Goal: Task Accomplishment & Management: Manage account settings

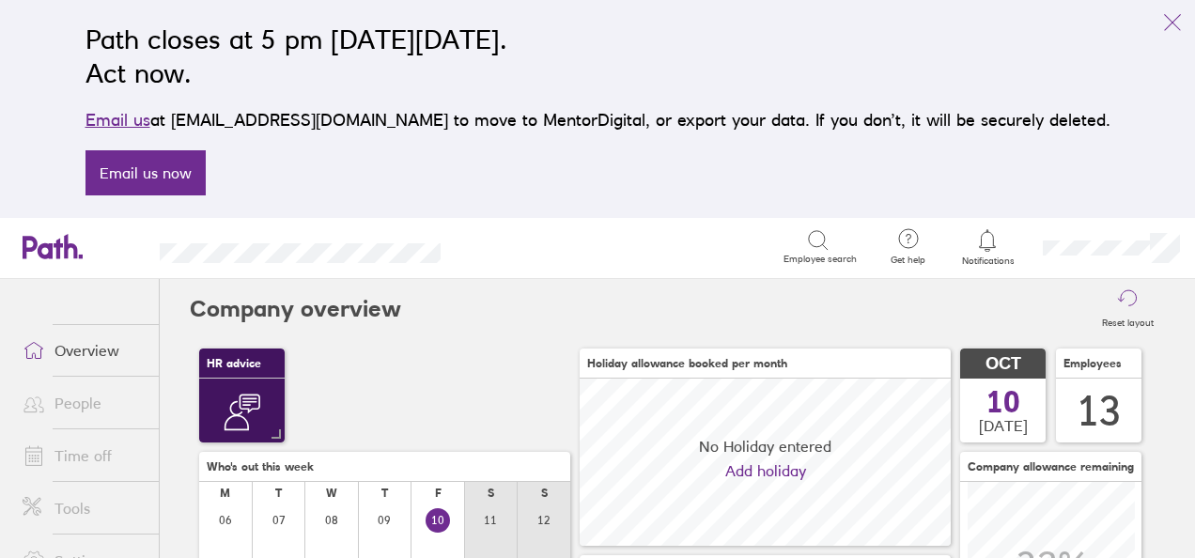
scroll to position [167, 370]
click at [980, 239] on icon at bounding box center [987, 240] width 23 height 23
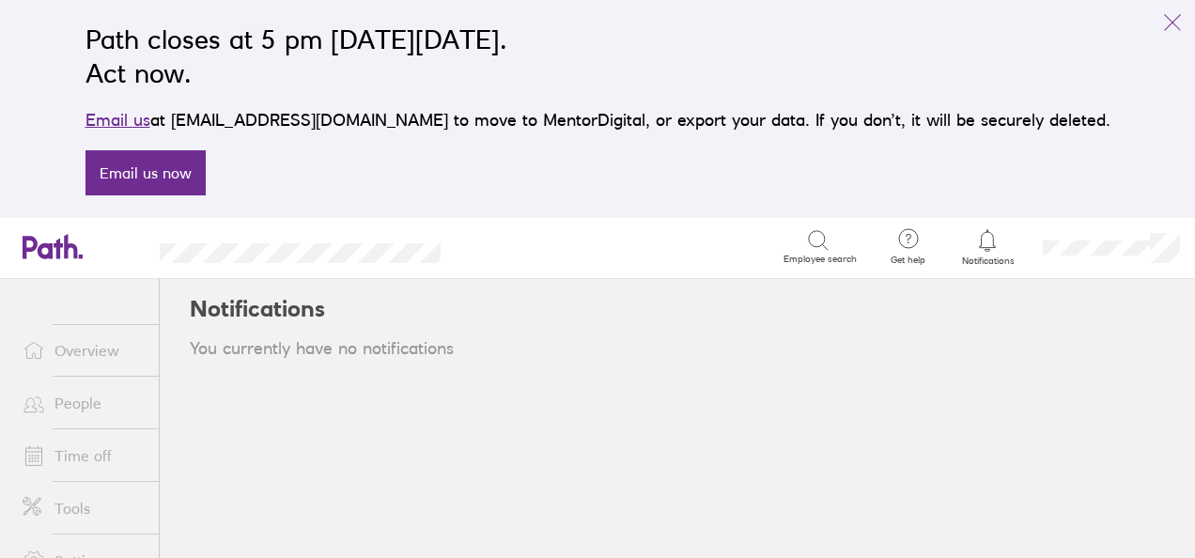
click at [75, 406] on link "People" at bounding box center [83, 403] width 151 height 38
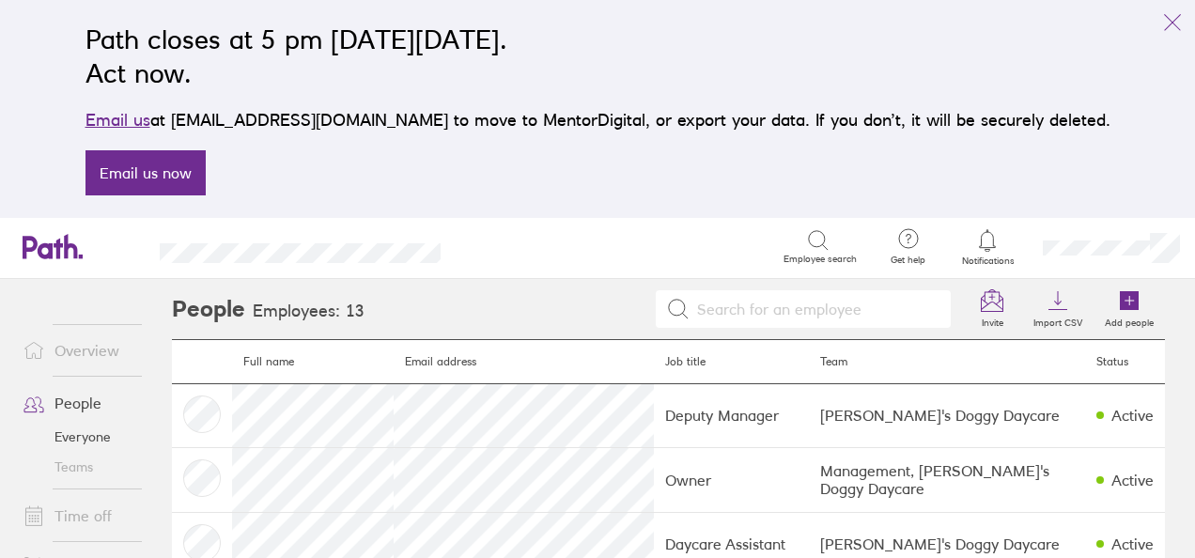
click at [87, 444] on link "Everyone" at bounding box center [83, 437] width 151 height 30
click at [88, 508] on link "Time off" at bounding box center [83, 516] width 151 height 38
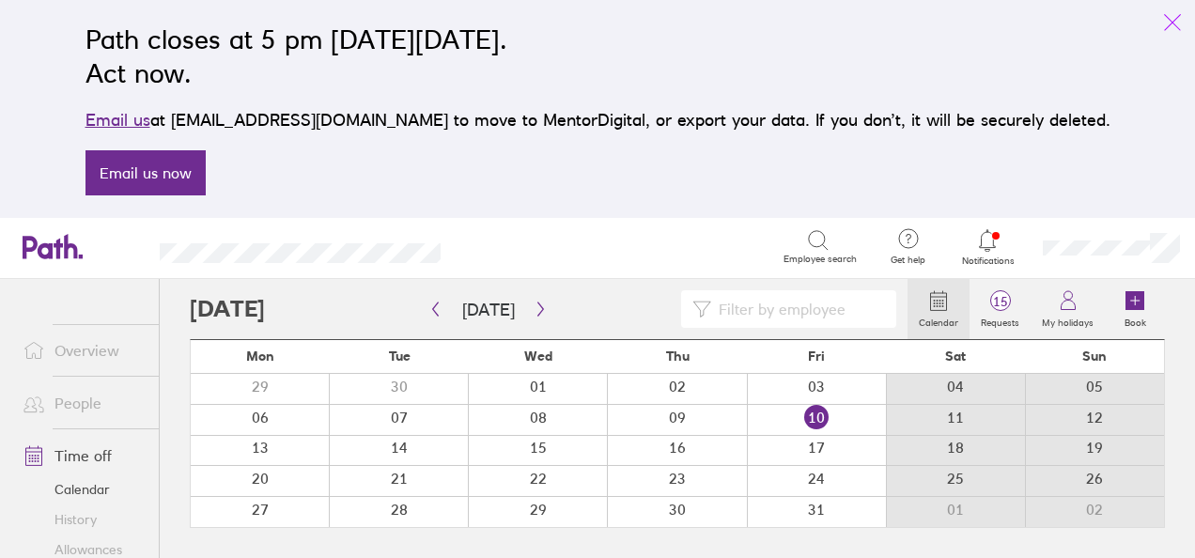
click at [1172, 18] on icon "link" at bounding box center [1173, 22] width 23 height 23
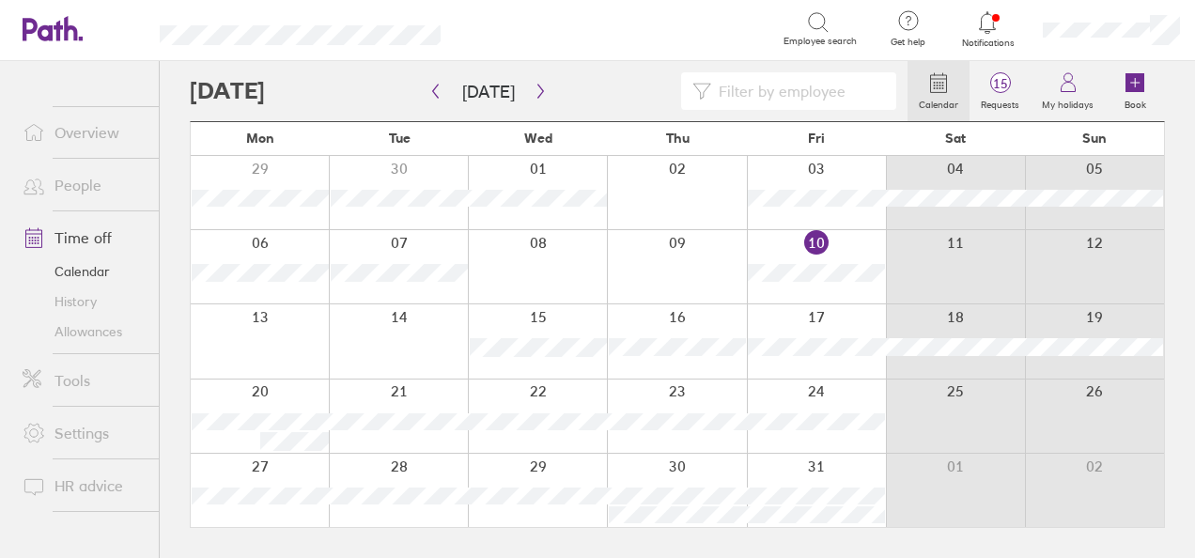
click at [994, 22] on icon at bounding box center [987, 22] width 23 height 23
click at [85, 191] on link "People" at bounding box center [83, 185] width 151 height 38
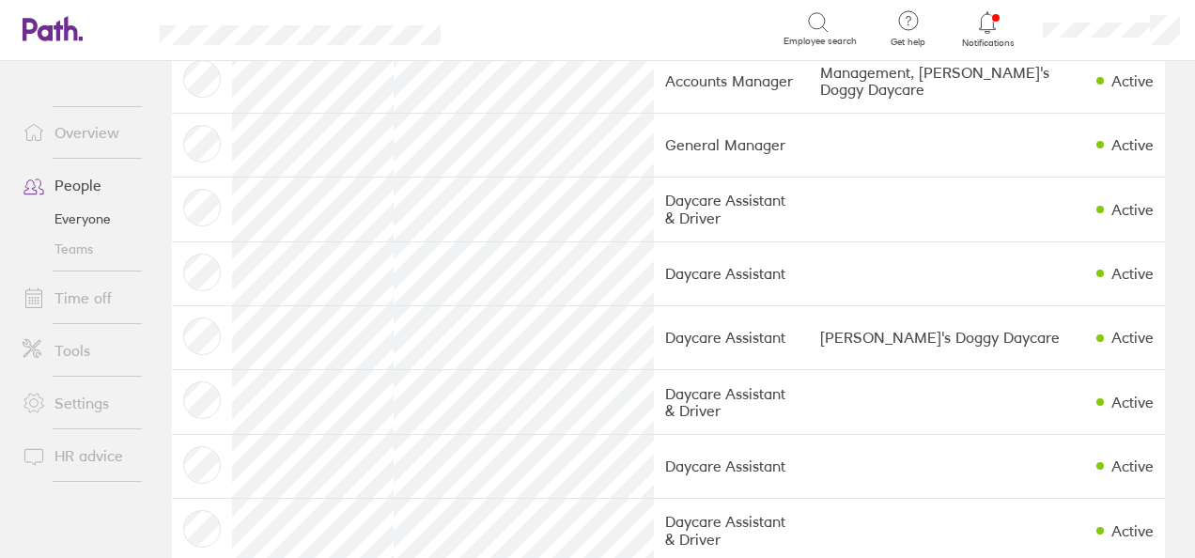
scroll to position [472, 0]
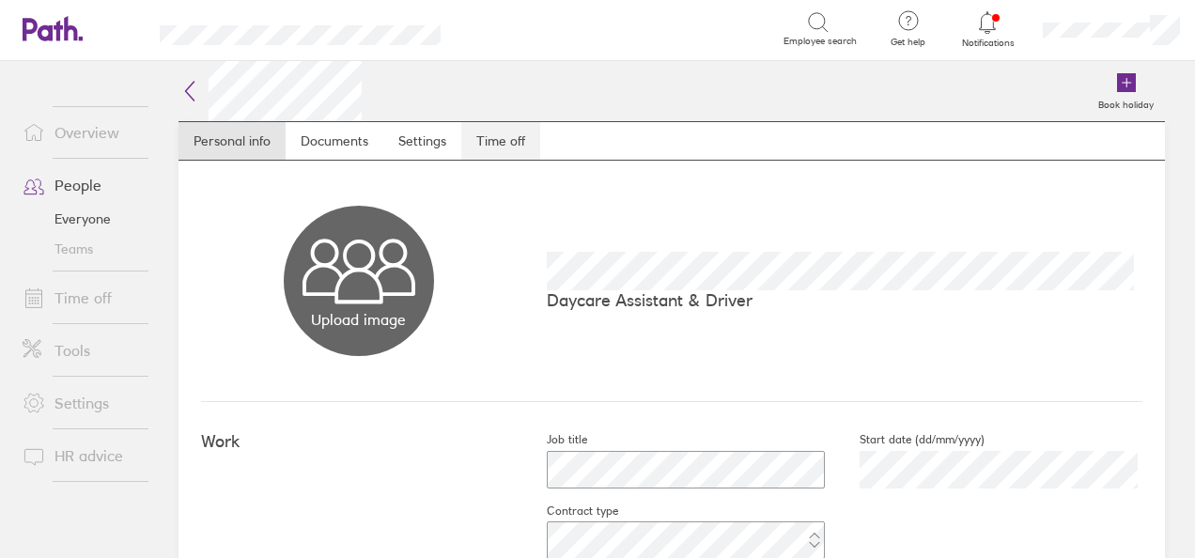
click at [489, 148] on link "Time off" at bounding box center [500, 141] width 79 height 38
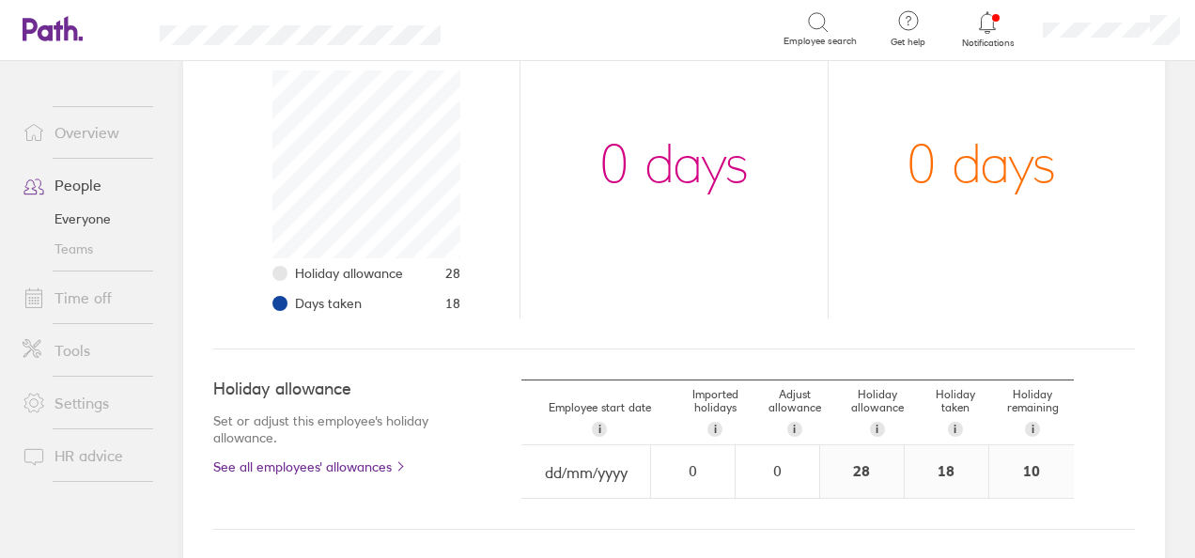
scroll to position [433, 0]
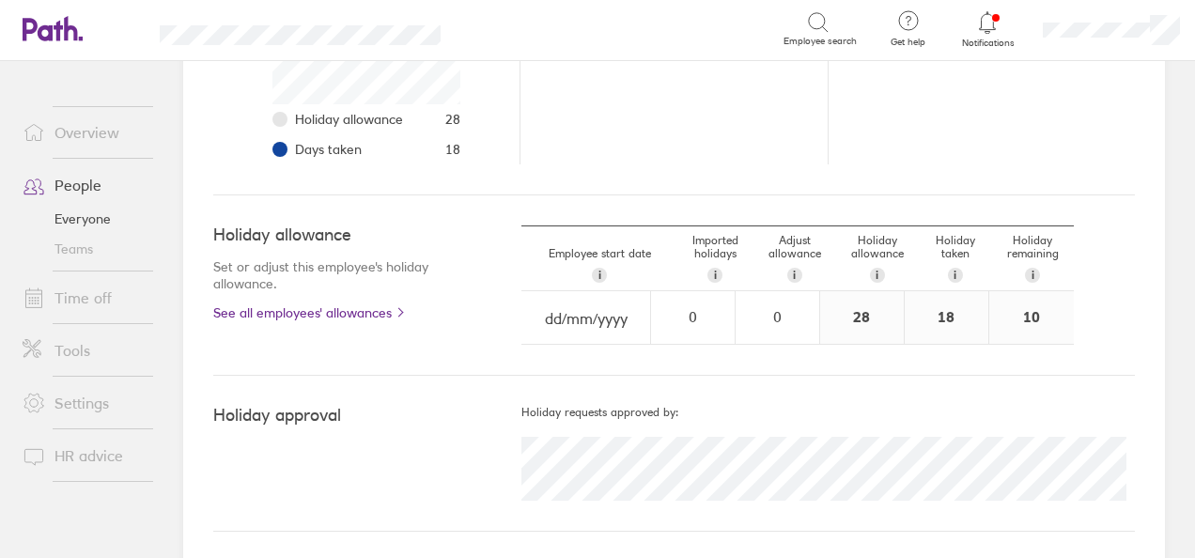
click at [83, 216] on link "Everyone" at bounding box center [83, 219] width 151 height 30
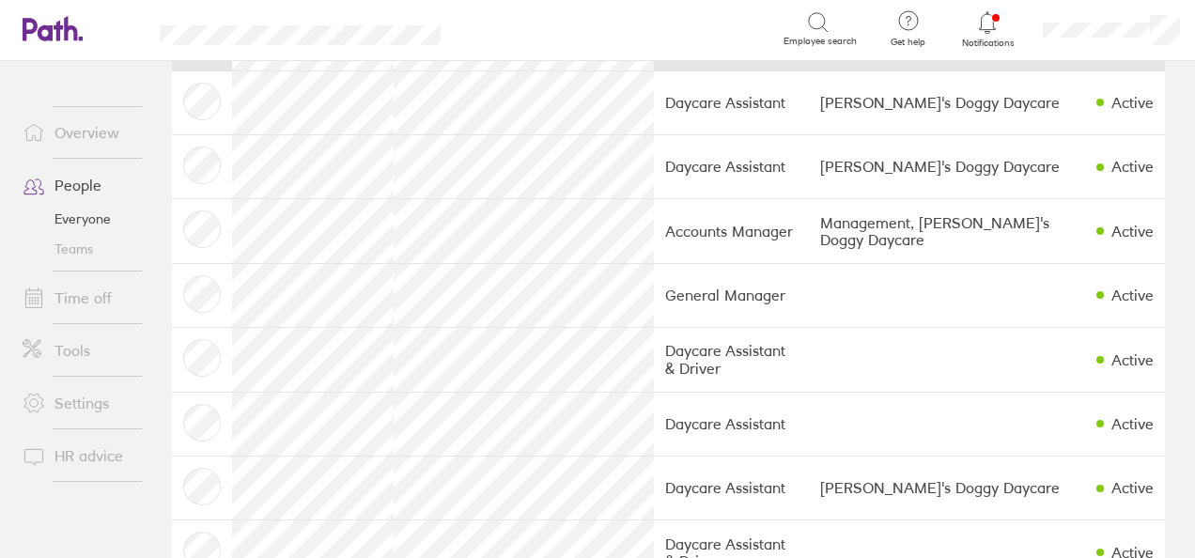
scroll to position [247, 0]
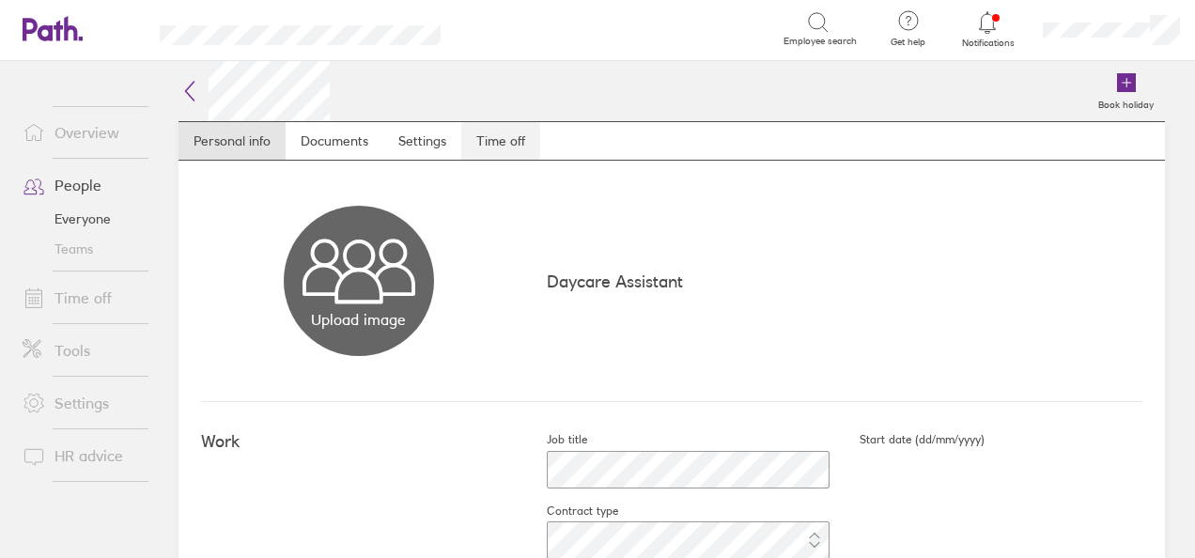
click at [521, 136] on link "Time off" at bounding box center [500, 141] width 79 height 38
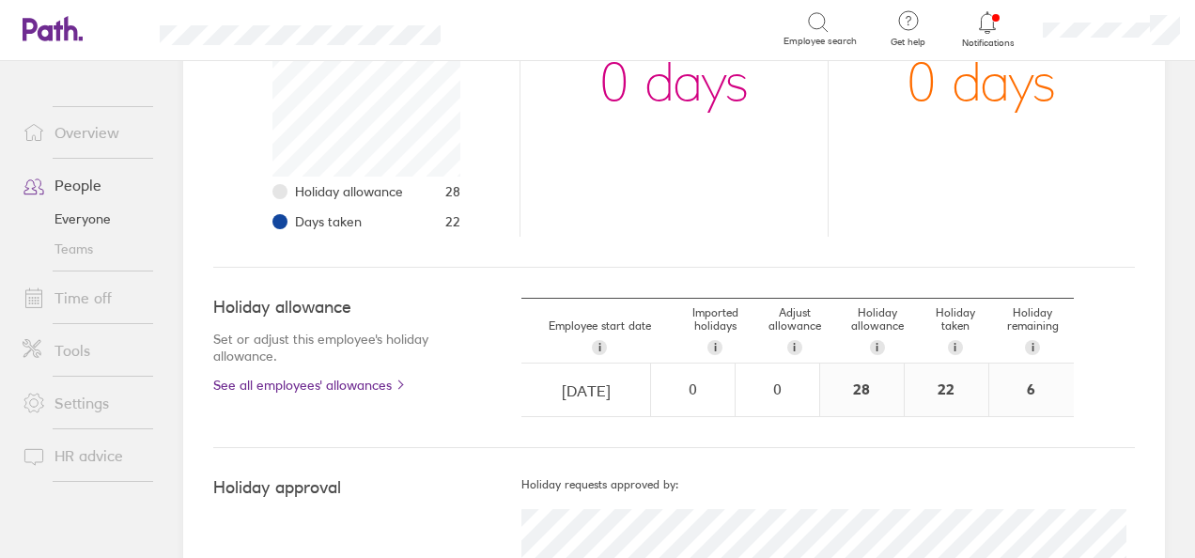
scroll to position [433, 0]
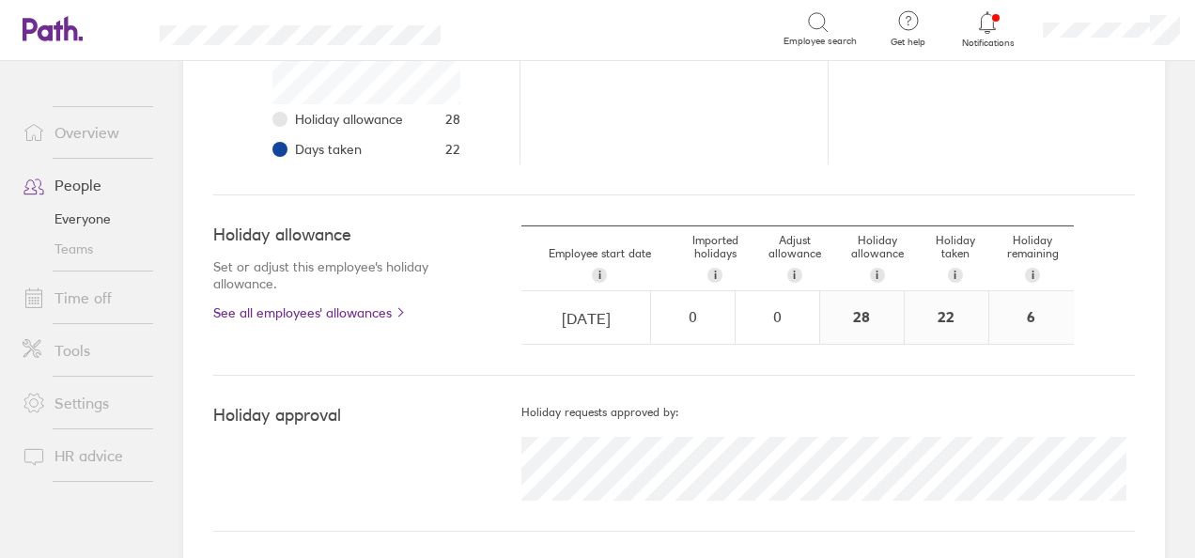
click at [81, 215] on link "Everyone" at bounding box center [83, 219] width 151 height 30
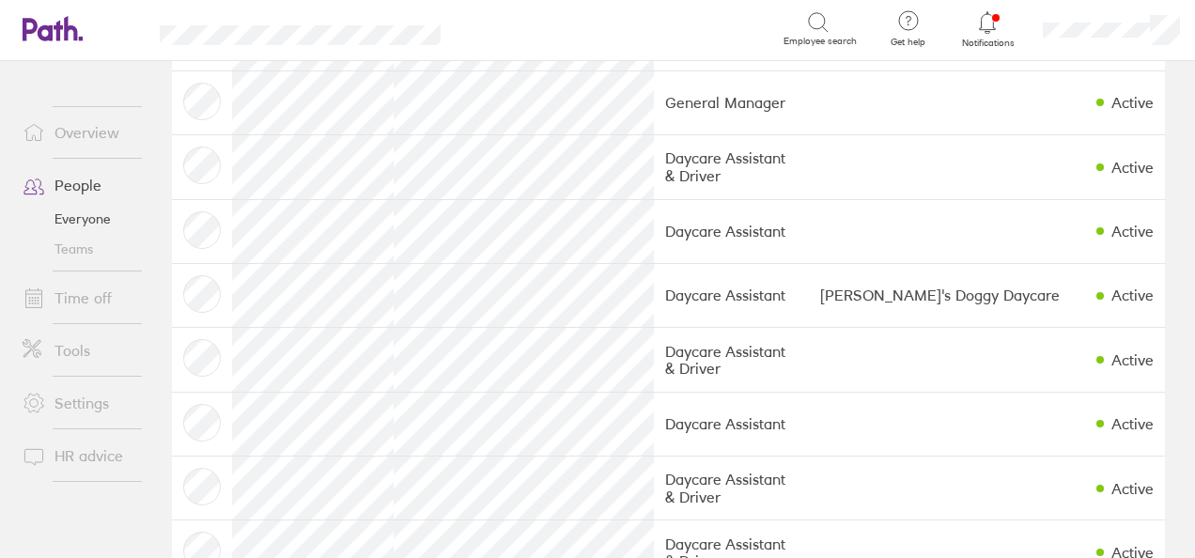
scroll to position [417, 0]
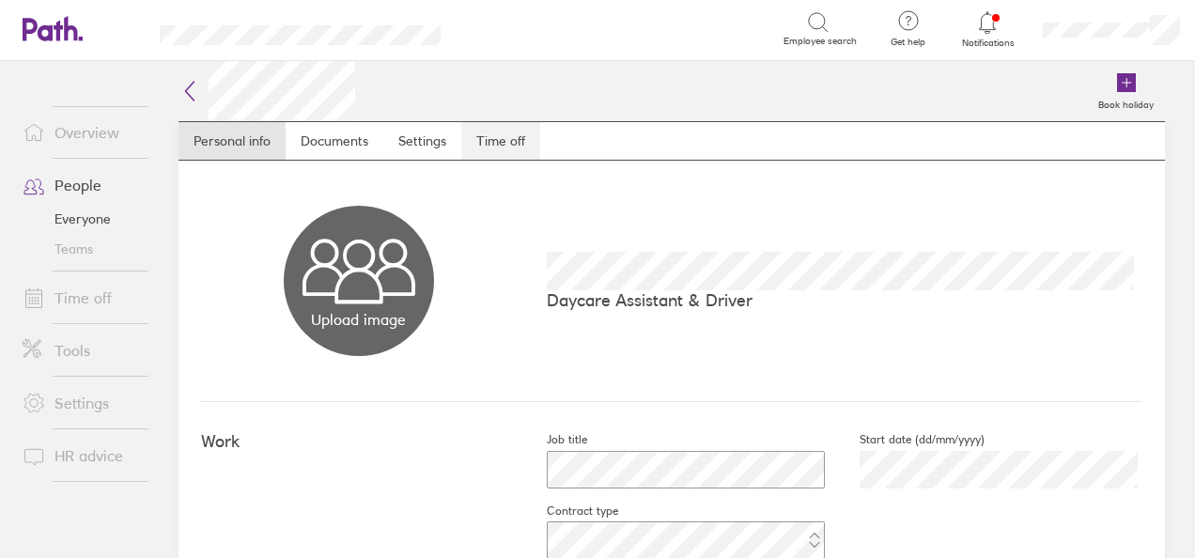
click at [506, 141] on link "Time off" at bounding box center [500, 141] width 79 height 38
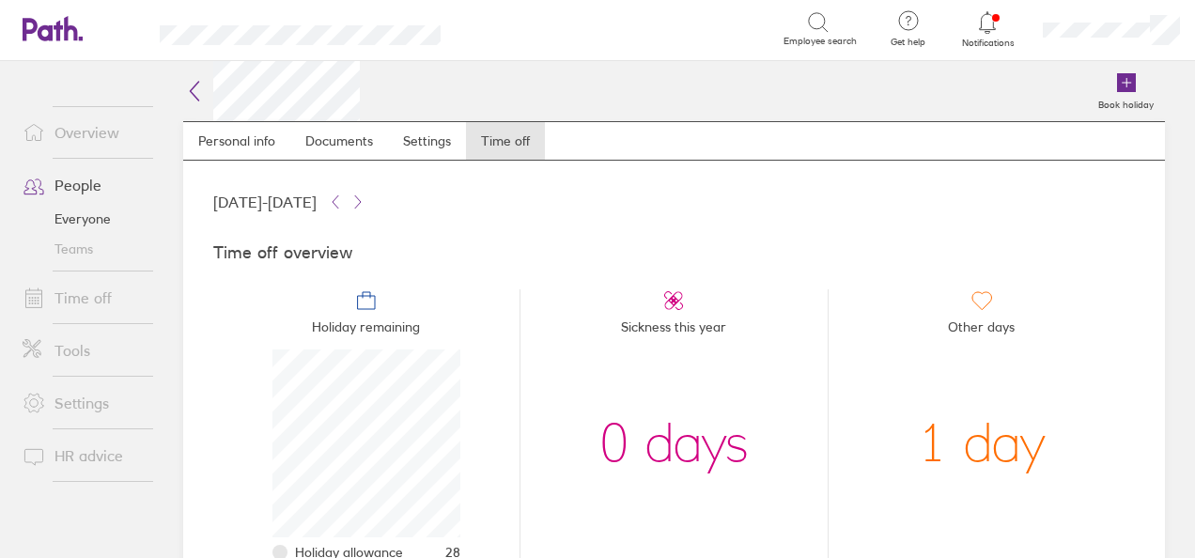
scroll to position [358, 0]
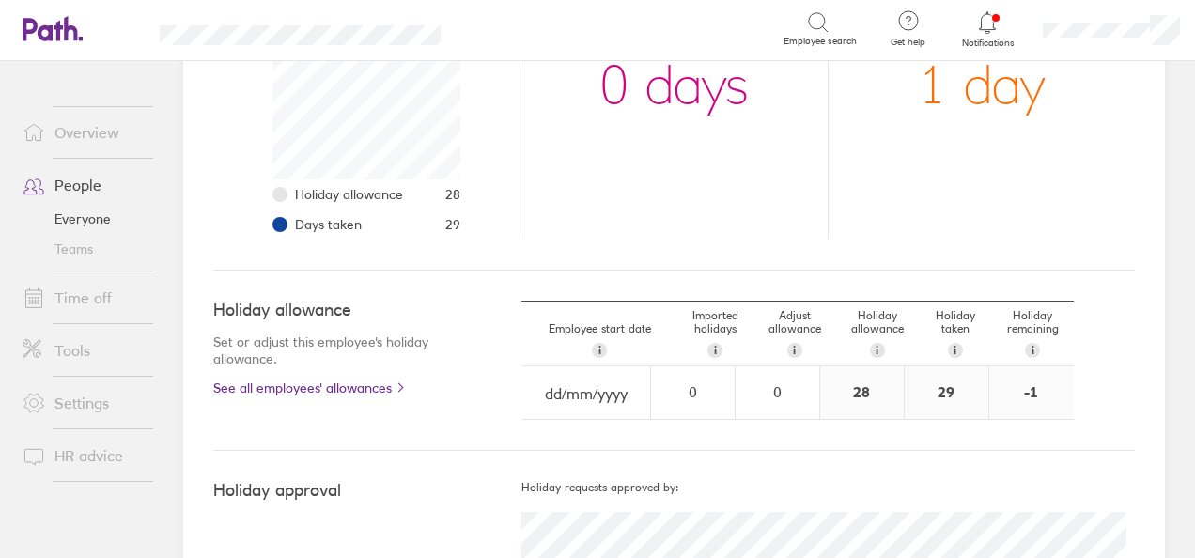
click at [66, 218] on link "Everyone" at bounding box center [83, 219] width 151 height 30
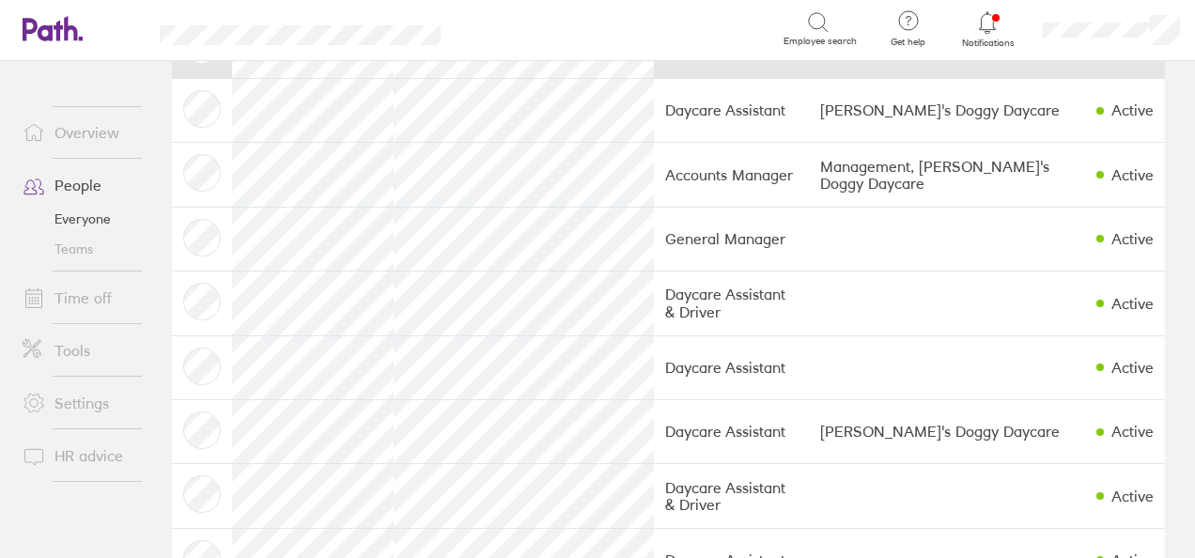
scroll to position [284, 0]
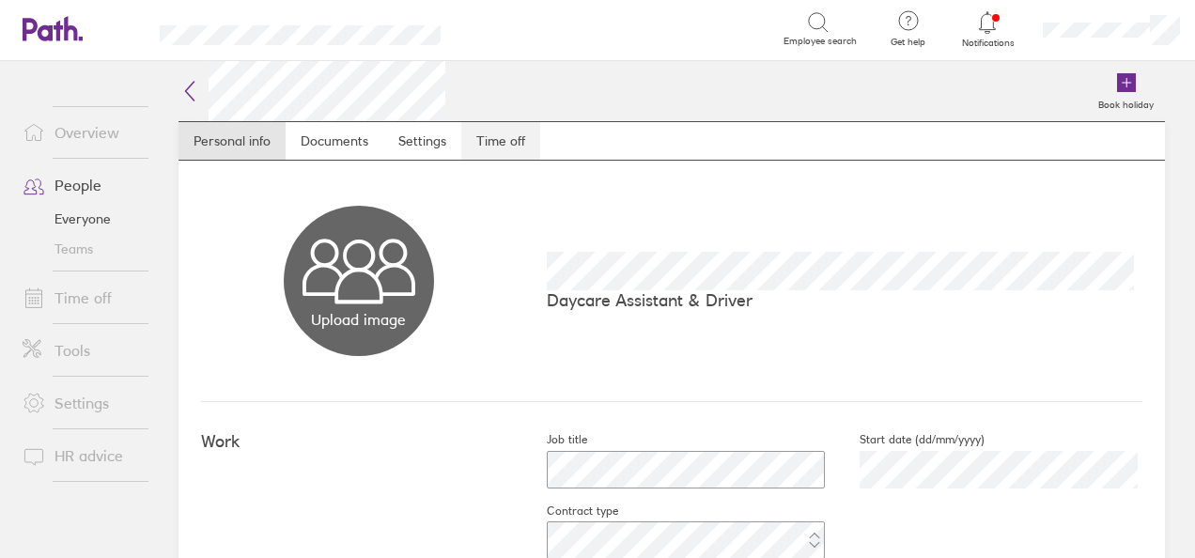
click at [502, 137] on link "Time off" at bounding box center [500, 141] width 79 height 38
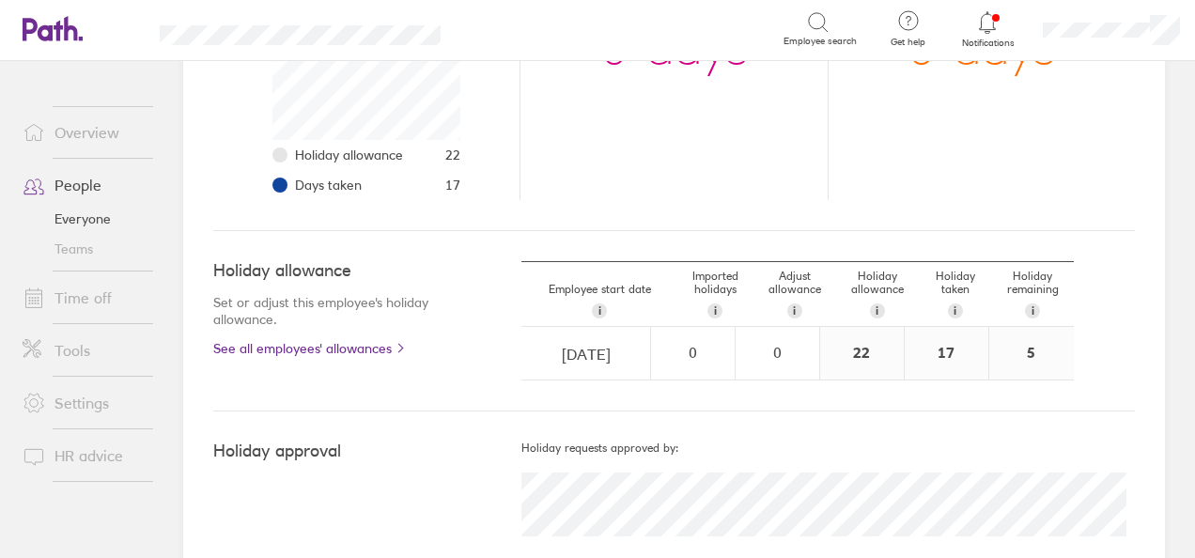
scroll to position [398, 0]
click at [92, 217] on link "Everyone" at bounding box center [83, 219] width 151 height 30
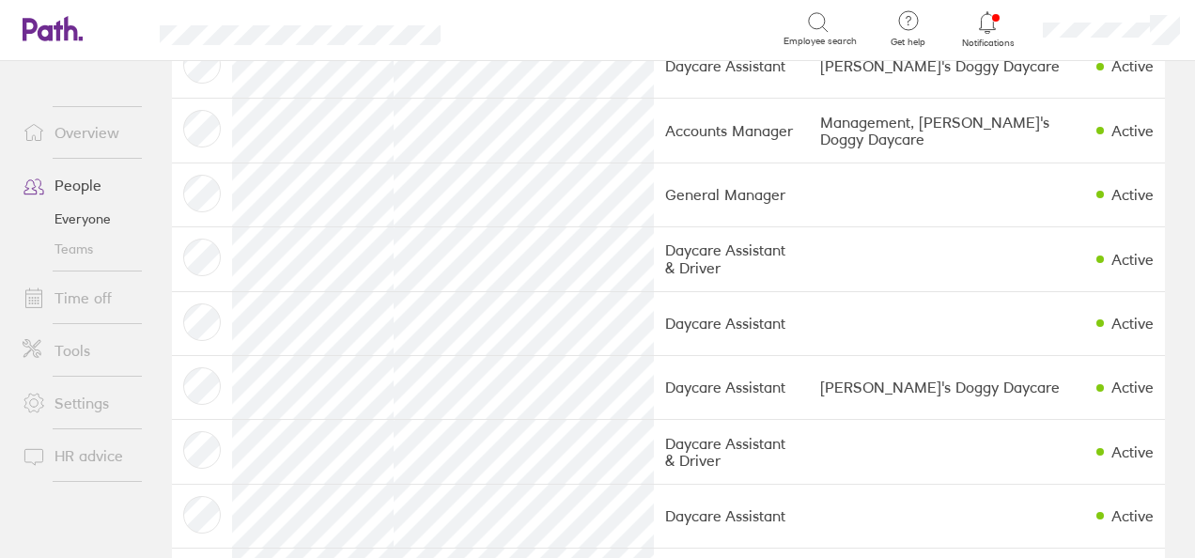
scroll to position [472, 0]
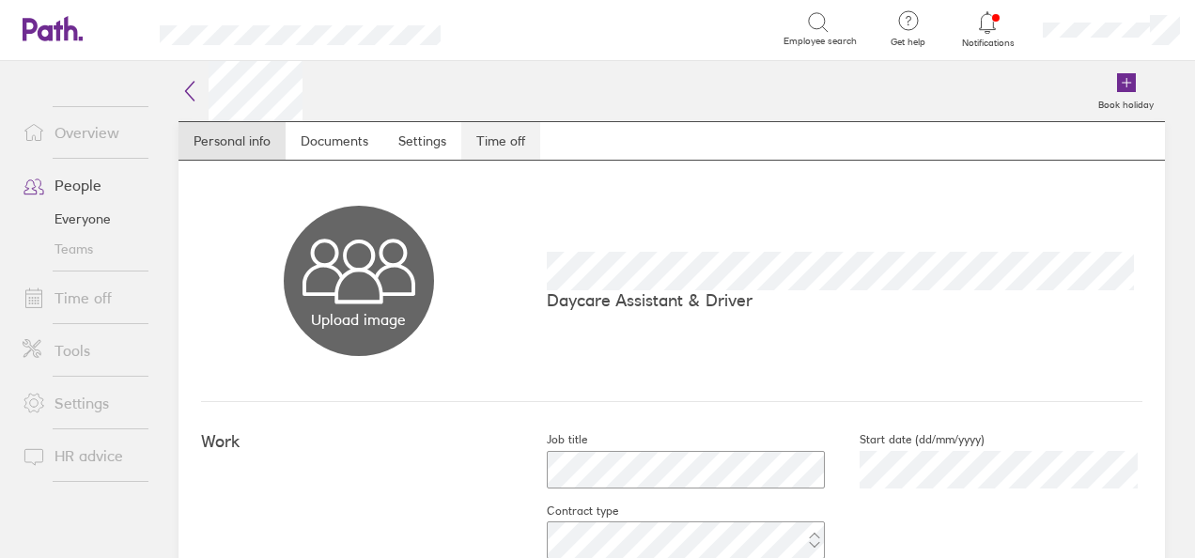
click at [504, 143] on link "Time off" at bounding box center [500, 141] width 79 height 38
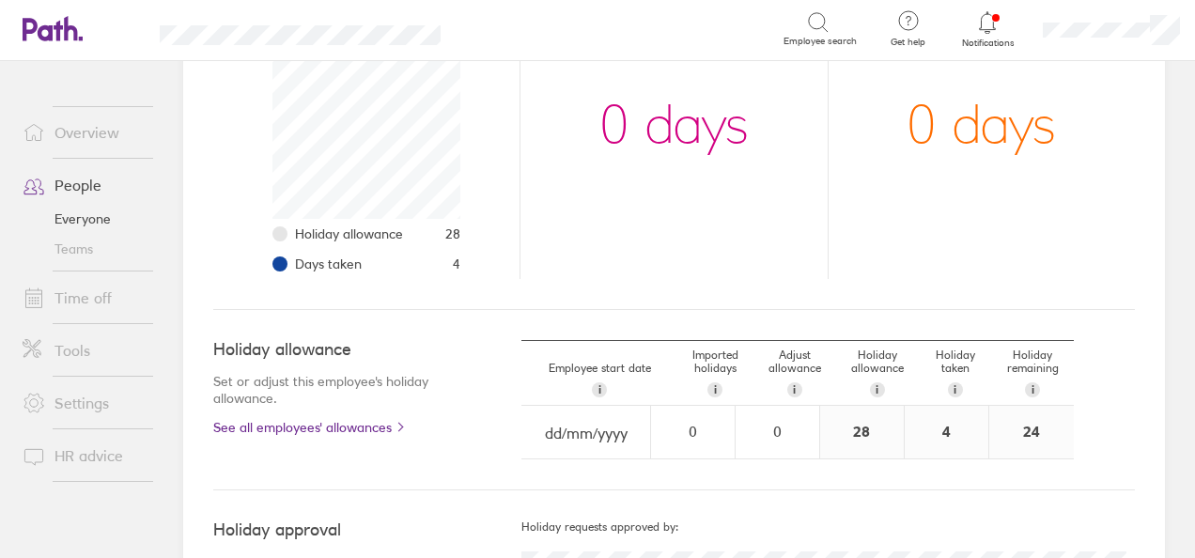
scroll to position [433, 0]
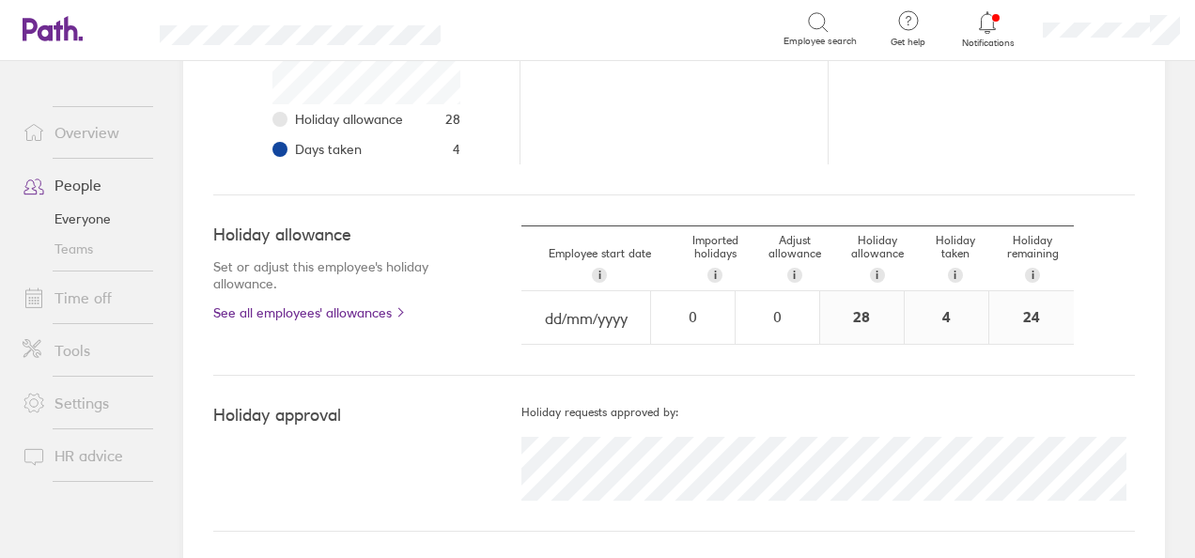
click at [81, 217] on link "Everyone" at bounding box center [83, 219] width 151 height 30
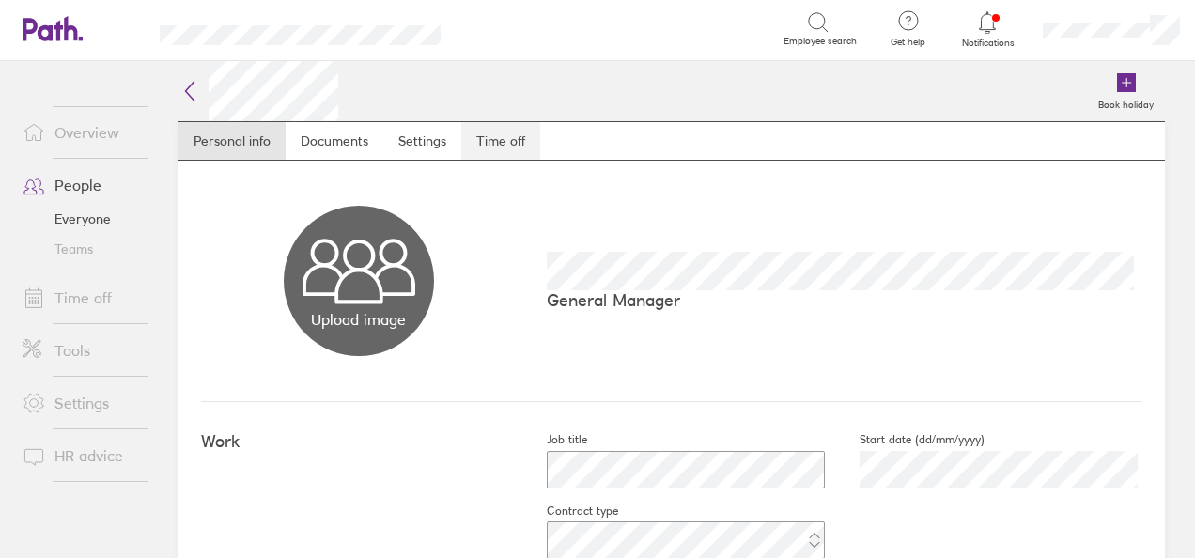
click at [513, 137] on link "Time off" at bounding box center [500, 141] width 79 height 38
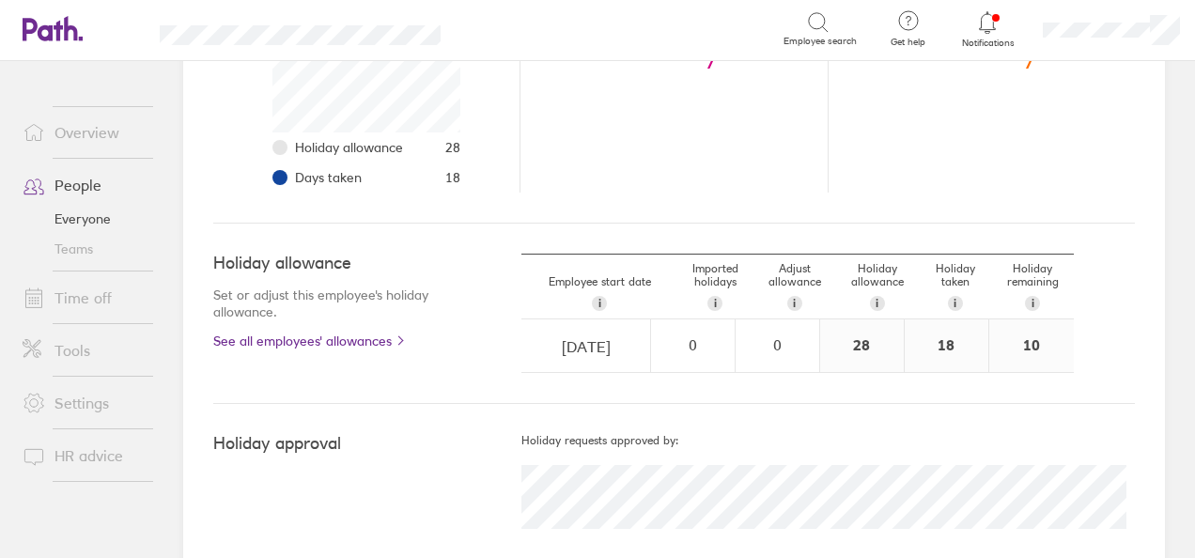
scroll to position [406, 0]
